Goal: Information Seeking & Learning: Learn about a topic

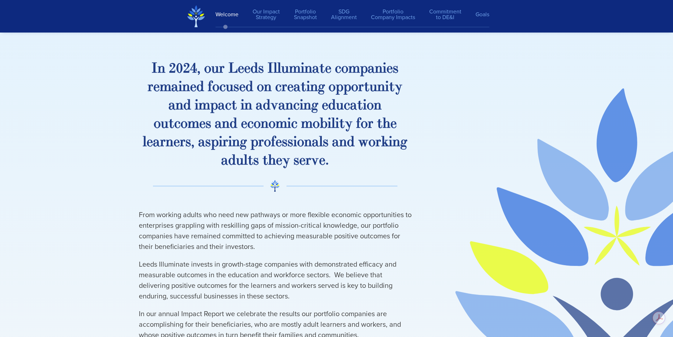
scroll to position [212, 0]
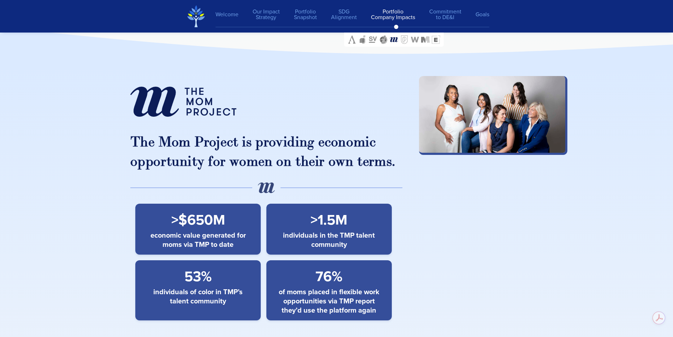
scroll to position [5656, 0]
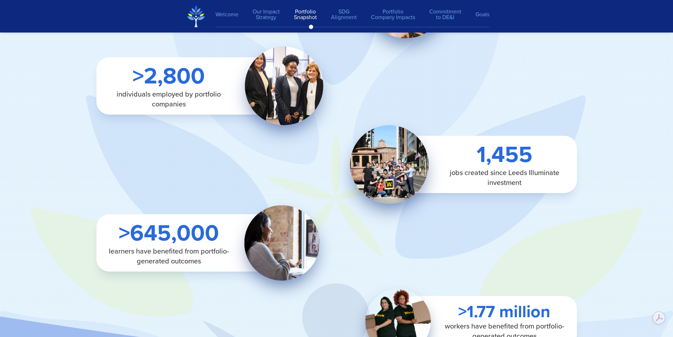
scroll to position [1874, 0]
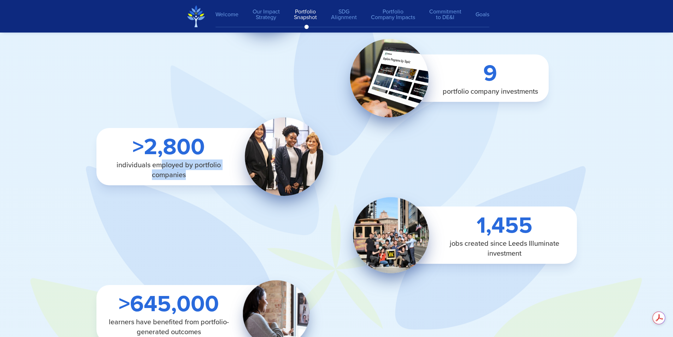
drag, startPoint x: 161, startPoint y: 165, endPoint x: 209, endPoint y: 174, distance: 49.0
click at [209, 174] on span "individuals employed by portfolio companies" at bounding box center [169, 170] width 124 height 20
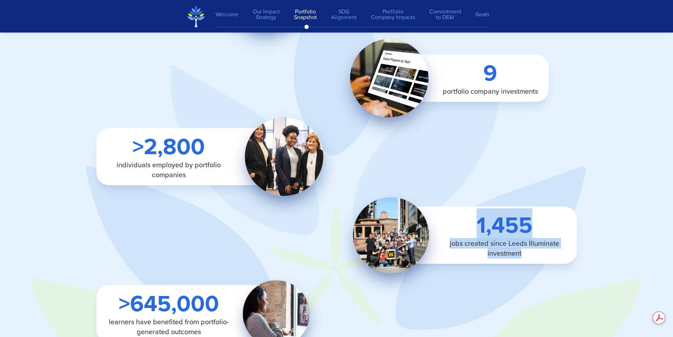
drag, startPoint x: 475, startPoint y: 226, endPoint x: 558, endPoint y: 254, distance: 87.0
click at [558, 254] on div "1,455 jobs created since Leeds Illuminate investment" at bounding box center [491, 234] width 174 height 57
click at [558, 254] on span "jobs created since Leeds Illuminate investment" at bounding box center [505, 248] width 124 height 20
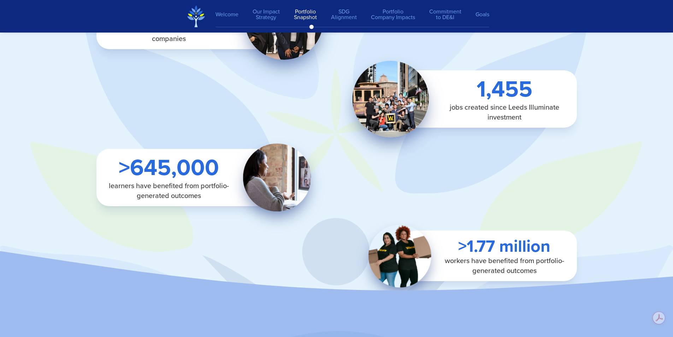
scroll to position [2050, 0]
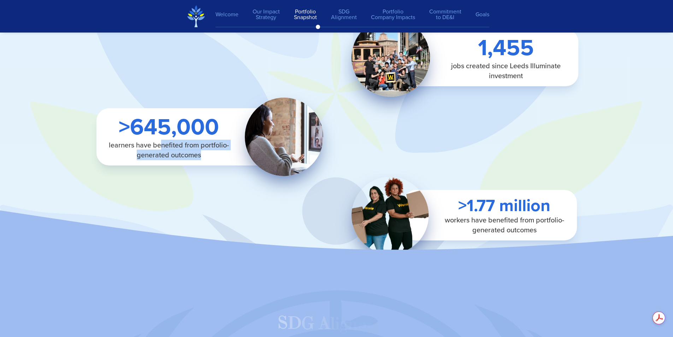
drag, startPoint x: 209, startPoint y: 156, endPoint x: 159, endPoint y: 144, distance: 51.5
click at [159, 144] on span "learners have benefited from portfolio-generated outcomes" at bounding box center [169, 150] width 124 height 20
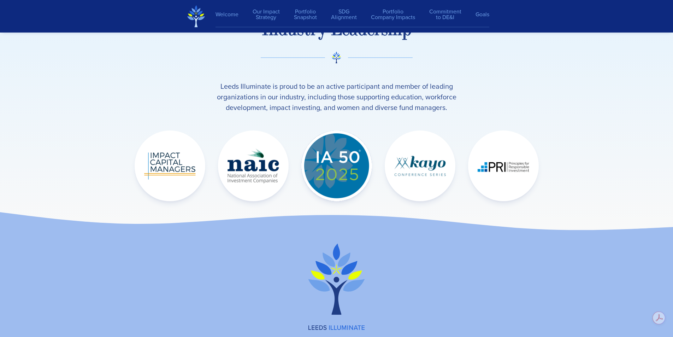
scroll to position [10355, 0]
